Goal: Manage account settings

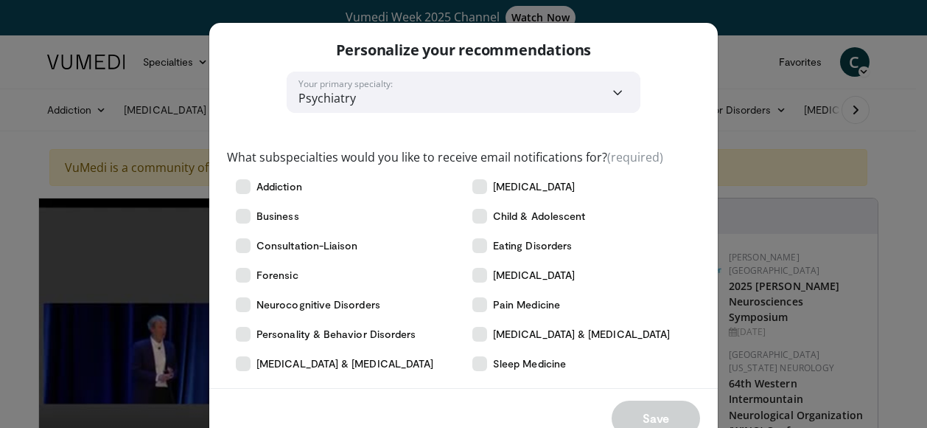
scroll to position [57, 0]
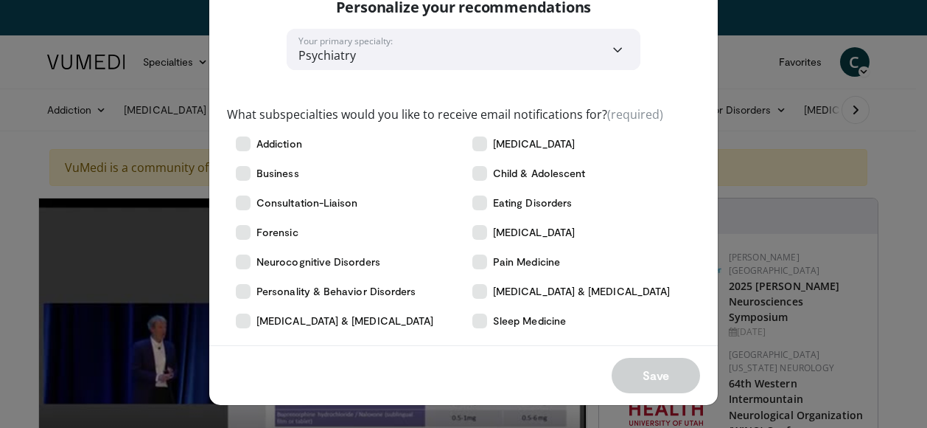
drag, startPoint x: 914, startPoint y: 188, endPoint x: 915, endPoint y: 129, distance: 59.0
click at [915, 129] on div "**********" at bounding box center [463, 214] width 927 height 428
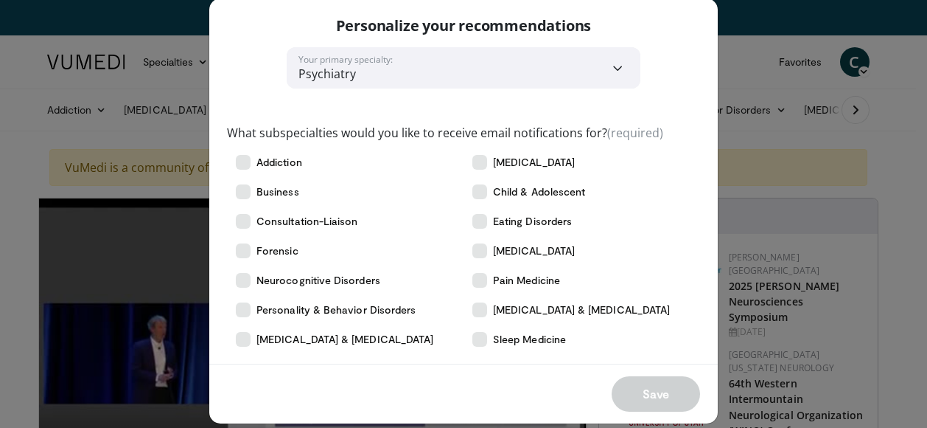
scroll to position [0, 0]
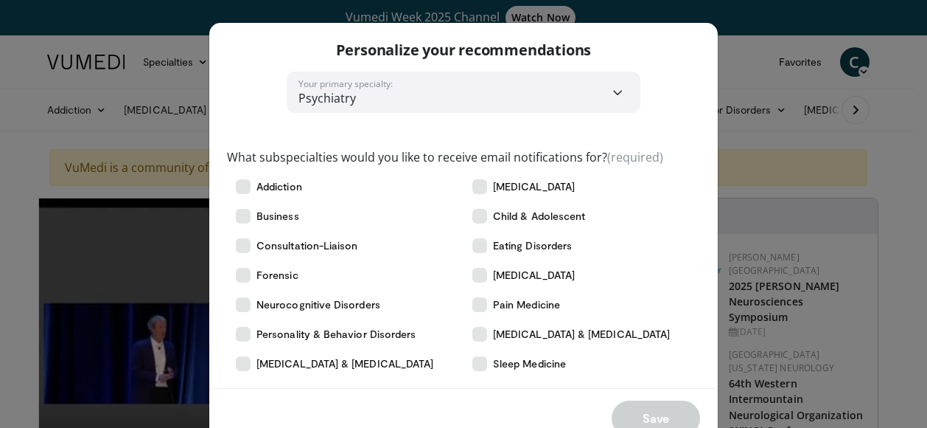
click at [840, 159] on div "**********" at bounding box center [463, 214] width 927 height 428
click at [709, 99] on div "**********" at bounding box center [463, 214] width 927 height 428
click at [677, 68] on div "Personalize your recommendations" at bounding box center [463, 47] width 509 height 49
click at [756, 18] on div "**********" at bounding box center [463, 214] width 927 height 428
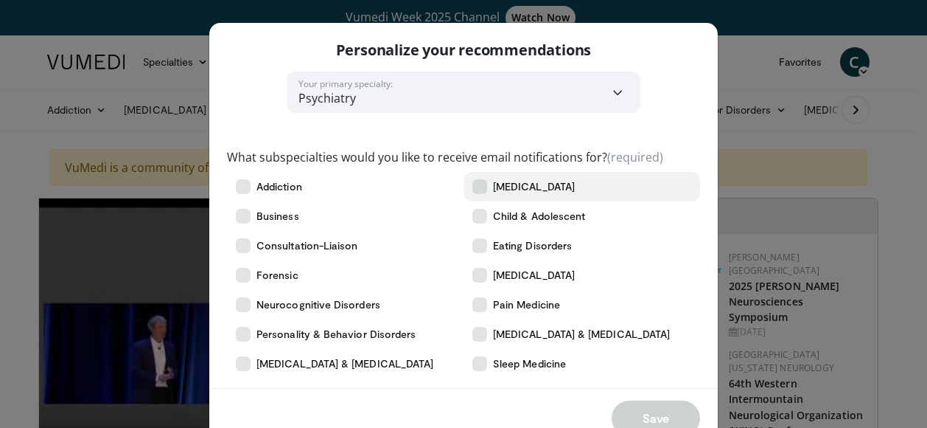
click at [476, 188] on icon at bounding box center [479, 186] width 15 height 15
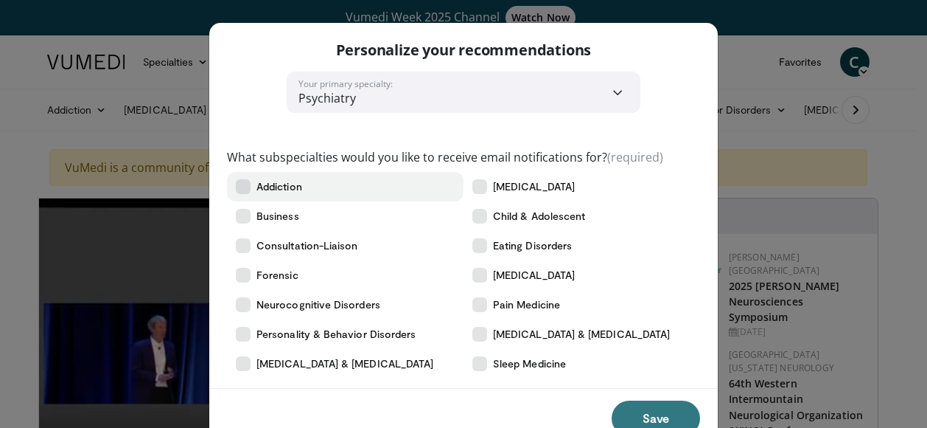
click at [248, 192] on label "Addiction" at bounding box center [345, 186] width 237 height 29
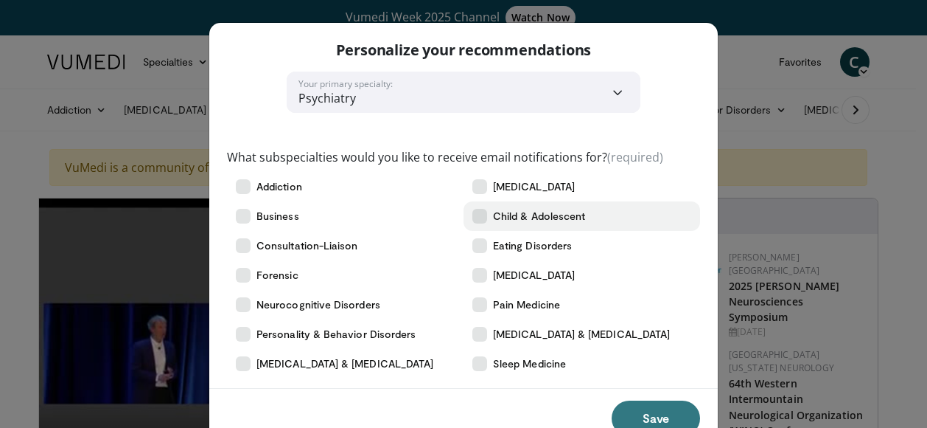
click at [498, 209] on span "Child & Adolescent" at bounding box center [539, 216] width 92 height 15
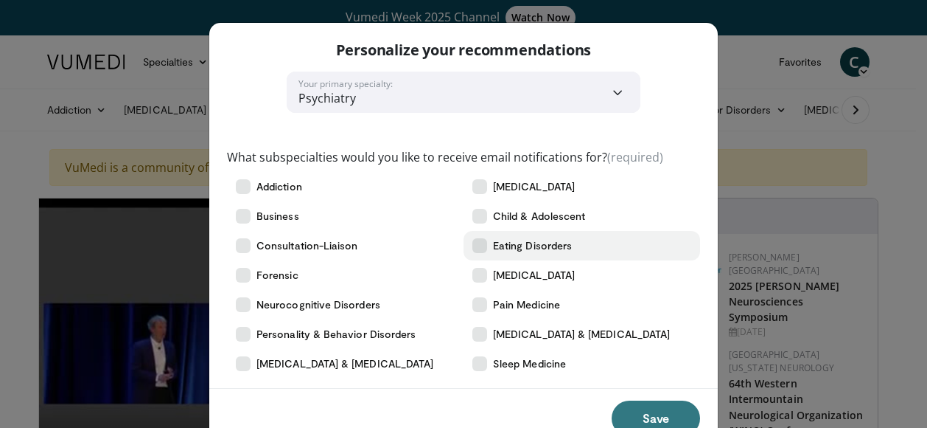
click at [475, 237] on label "Eating Disorders" at bounding box center [582, 245] width 237 height 29
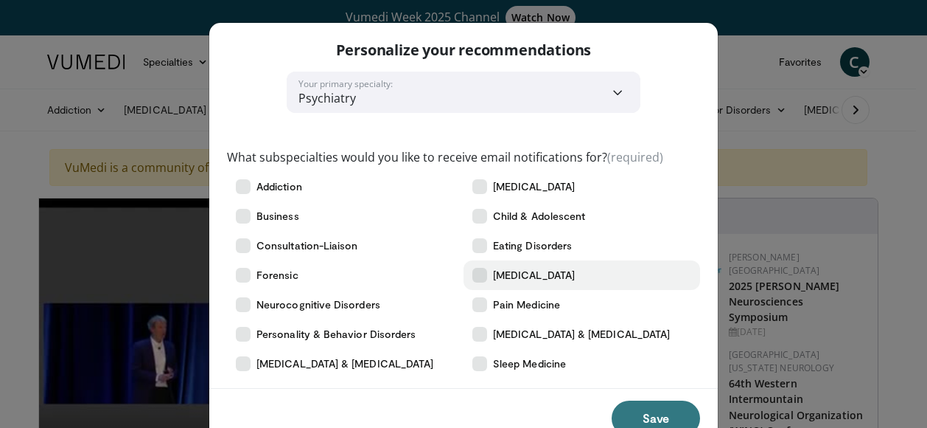
click at [479, 275] on icon at bounding box center [479, 275] width 15 height 15
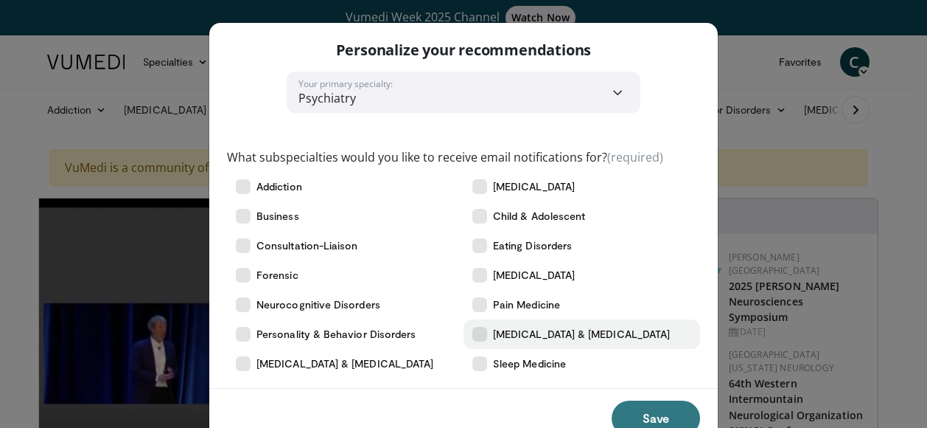
click at [484, 333] on label "[MEDICAL_DATA] & [MEDICAL_DATA]" at bounding box center [582, 333] width 237 height 29
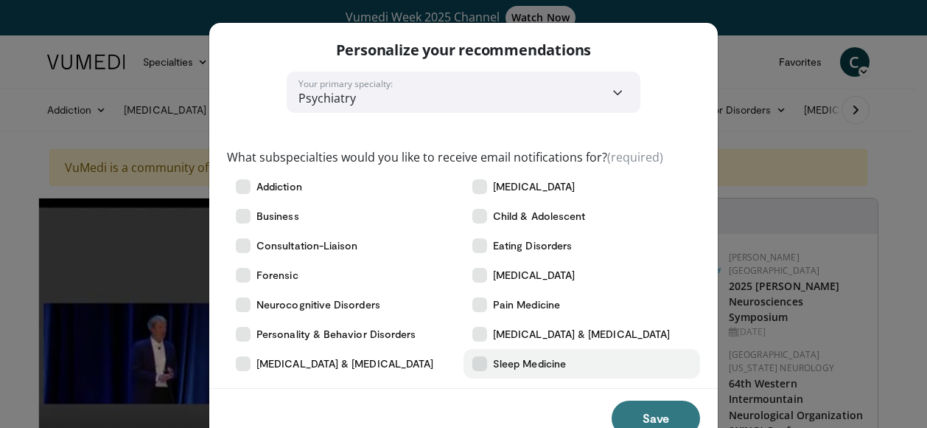
click at [479, 371] on icon at bounding box center [479, 363] width 15 height 15
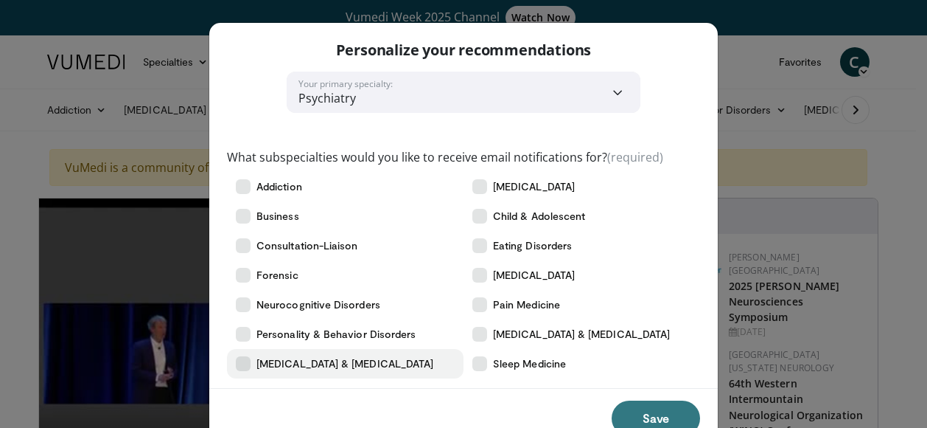
click at [287, 360] on span "[MEDICAL_DATA] & [MEDICAL_DATA]" at bounding box center [345, 363] width 177 height 15
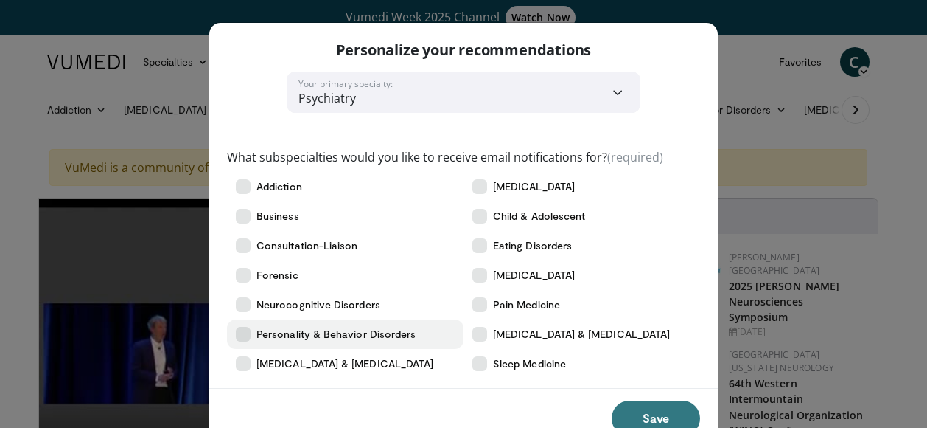
click at [280, 343] on label "Personality & Behavior Disorders" at bounding box center [345, 333] width 237 height 29
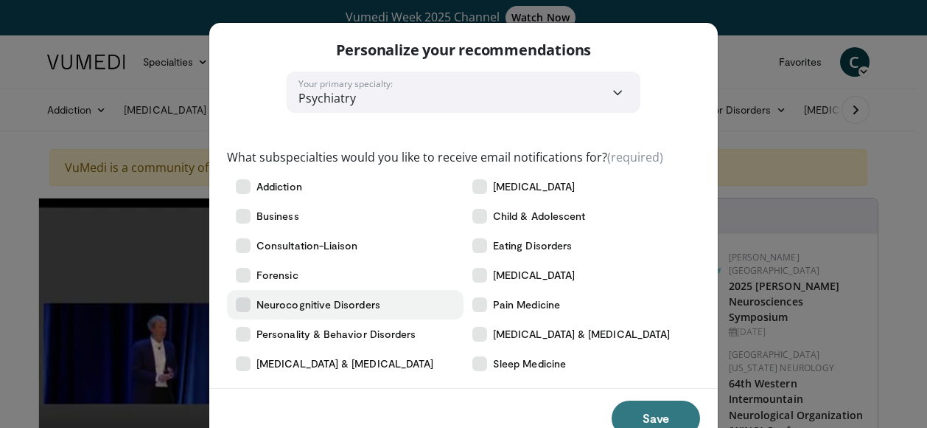
click at [269, 297] on span "Neurocognitive Disorders" at bounding box center [319, 304] width 124 height 15
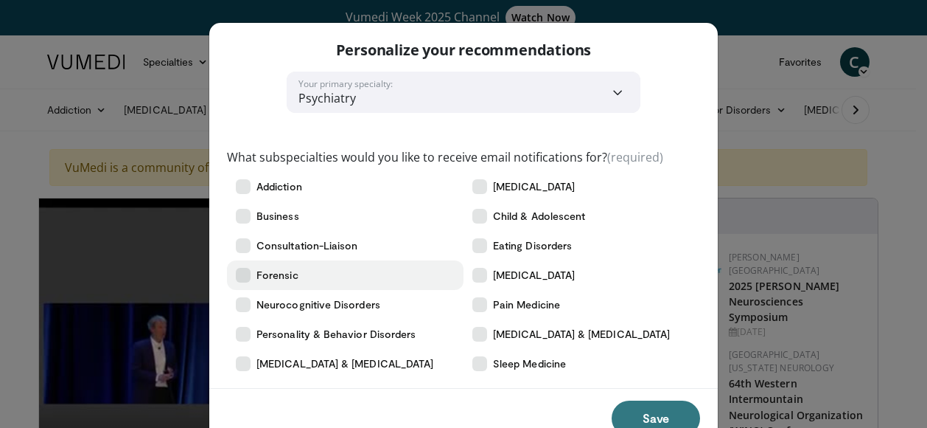
click at [268, 283] on label "Forensic" at bounding box center [345, 274] width 237 height 29
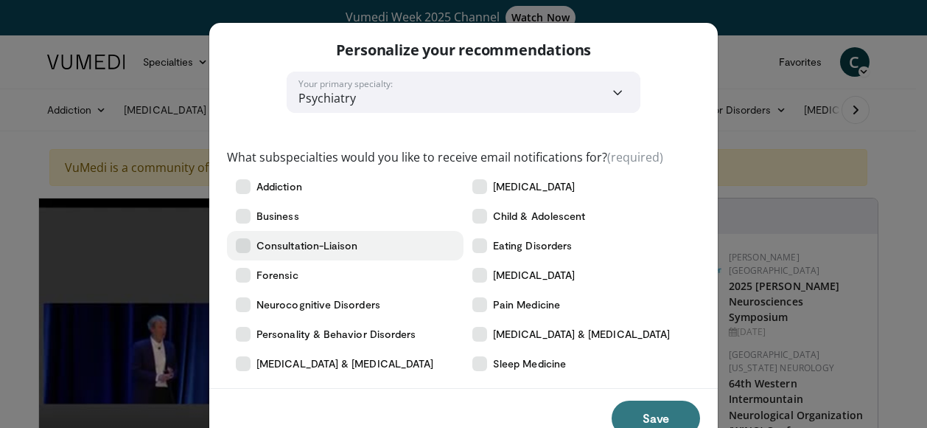
click at [273, 252] on span "Consultation-Liaison" at bounding box center [307, 245] width 101 height 15
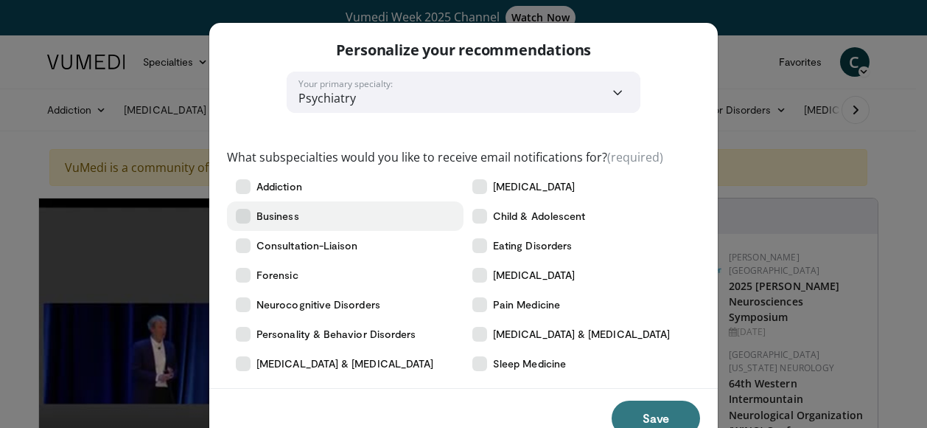
click at [279, 220] on span "Business" at bounding box center [278, 216] width 43 height 15
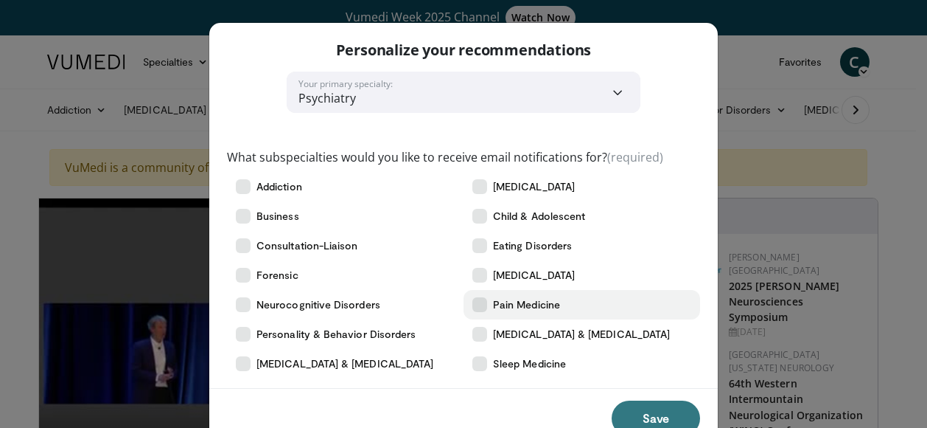
click at [509, 301] on span "Pain Medicine" at bounding box center [526, 304] width 67 height 15
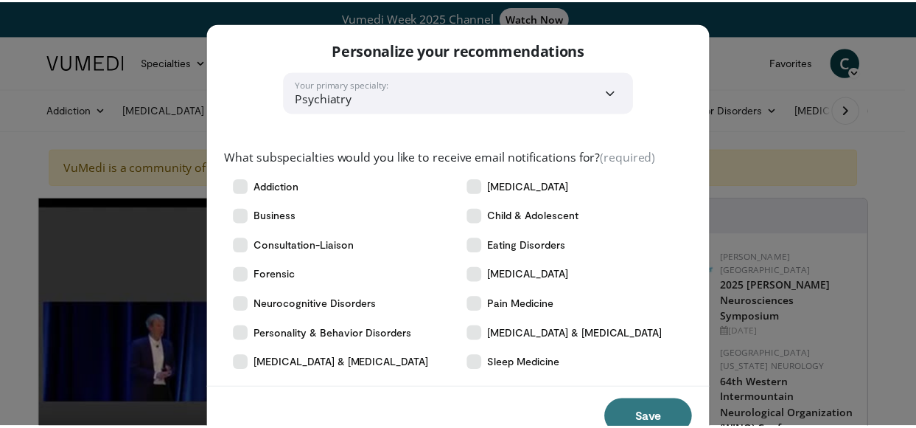
scroll to position [57, 0]
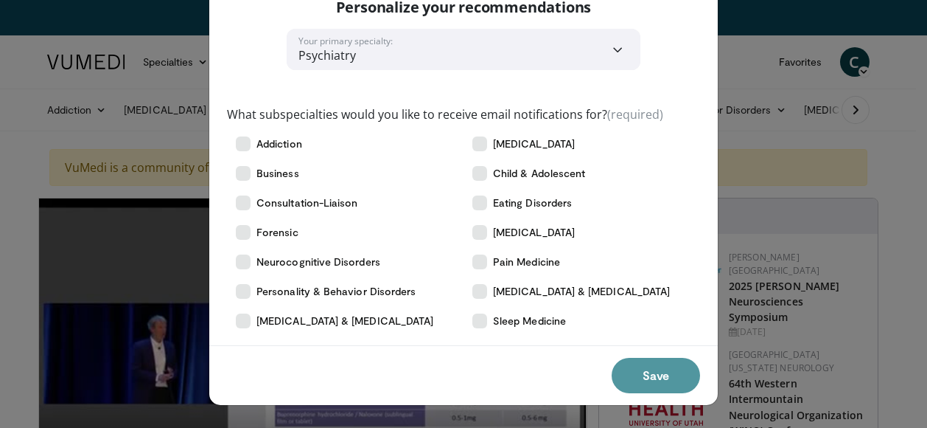
click at [690, 369] on button "Save" at bounding box center [656, 375] width 88 height 35
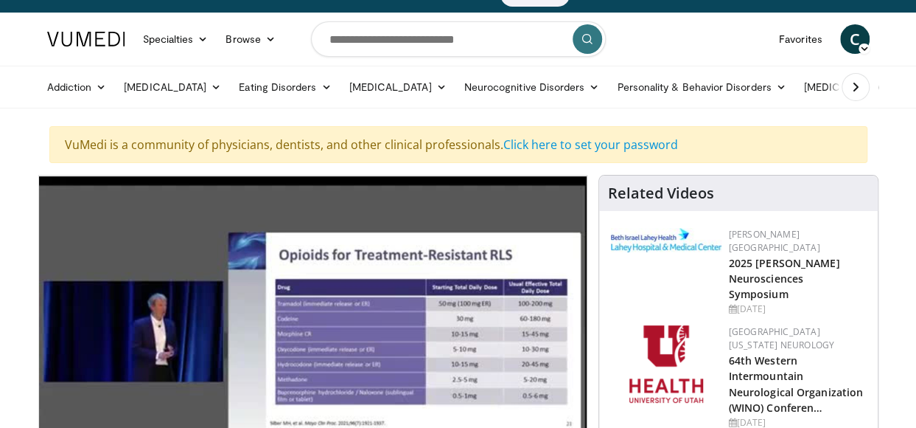
scroll to position [0, 0]
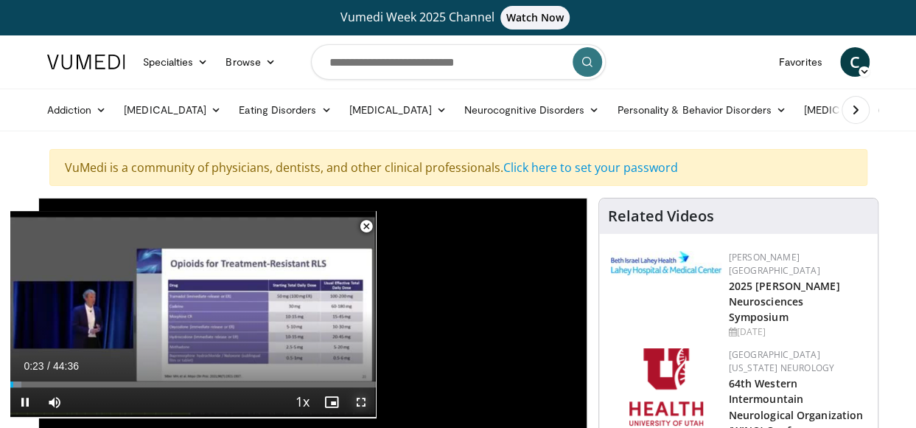
click at [353, 399] on span "Video Player" at bounding box center [360, 401] width 29 height 29
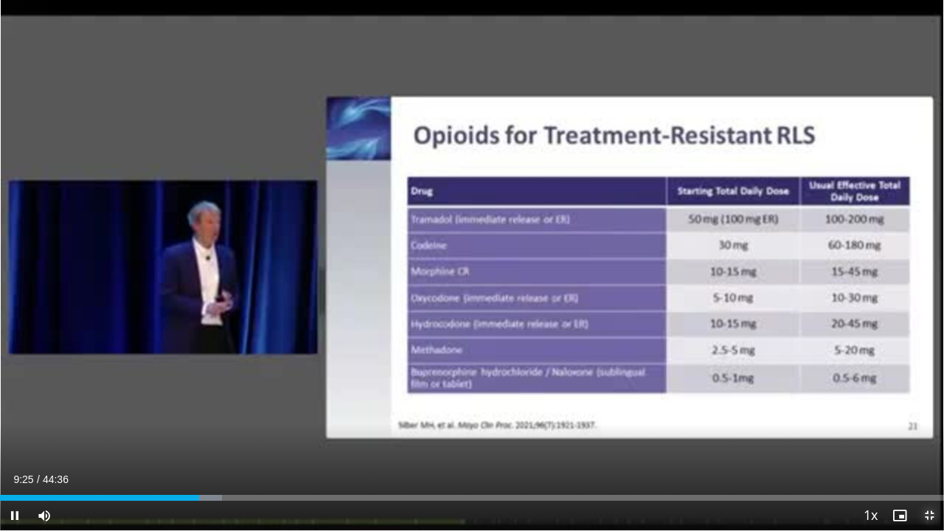
click at [915, 427] on span "Video Player" at bounding box center [928, 515] width 29 height 29
